Goal: Find specific page/section: Find specific page/section

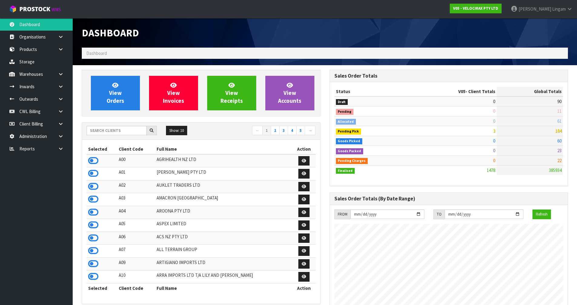
scroll to position [472, 247]
click at [124, 134] on input "text" at bounding box center [117, 130] width 60 height 9
click at [130, 131] on input "text" at bounding box center [117, 130] width 60 height 9
click at [121, 129] on input "text" at bounding box center [117, 130] width 60 height 9
click at [122, 131] on input "text" at bounding box center [117, 130] width 60 height 9
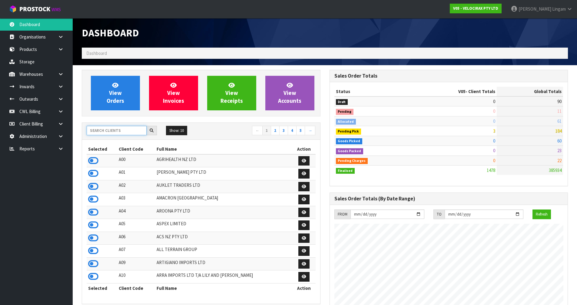
click at [94, 132] on input "text" at bounding box center [117, 130] width 60 height 9
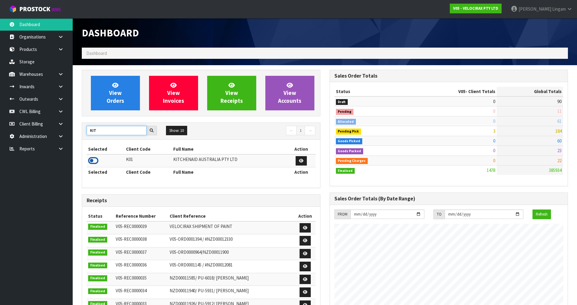
type input "KIT"
click at [94, 157] on icon at bounding box center [93, 160] width 10 height 9
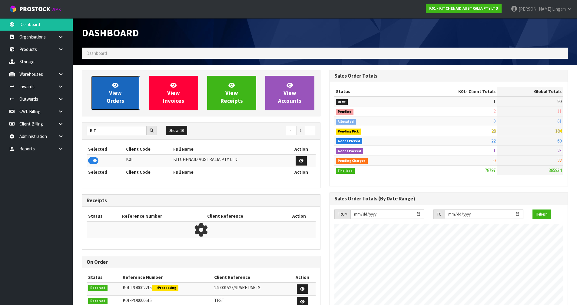
scroll to position [459, 247]
click at [117, 103] on span "View Orders" at bounding box center [116, 92] width 18 height 23
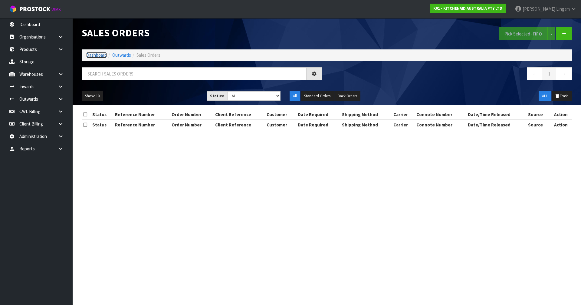
click at [102, 54] on link "Dashboard" at bounding box center [96, 55] width 21 height 6
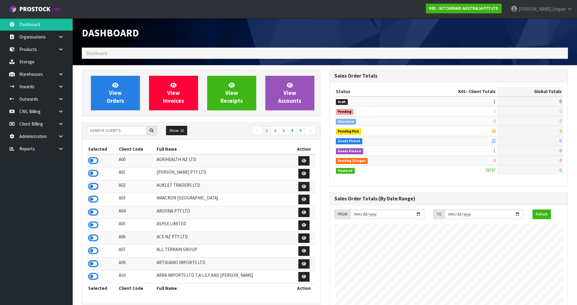
scroll to position [459, 247]
click at [123, 135] on div "Show: 10 5 10 25 50 ← 1 2 3 4 5 →" at bounding box center [201, 131] width 238 height 11
